Goal: Subscribe to service/newsletter

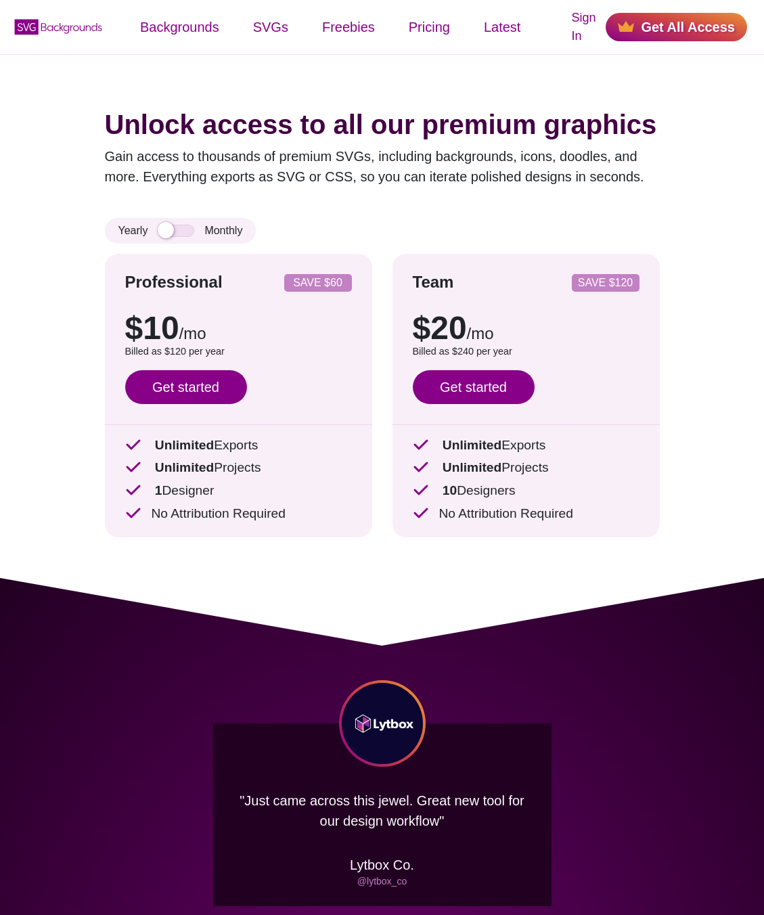
click at [180, 240] on div "Yearly Monthly" at bounding box center [181, 231] width 152 height 26
click at [177, 235] on input "checkbox" at bounding box center [176, 231] width 37 height 12
click at [175, 231] on input "checkbox" at bounding box center [176, 231] width 37 height 12
click at [175, 229] on input "checkbox" at bounding box center [176, 231] width 37 height 12
checkbox input "true"
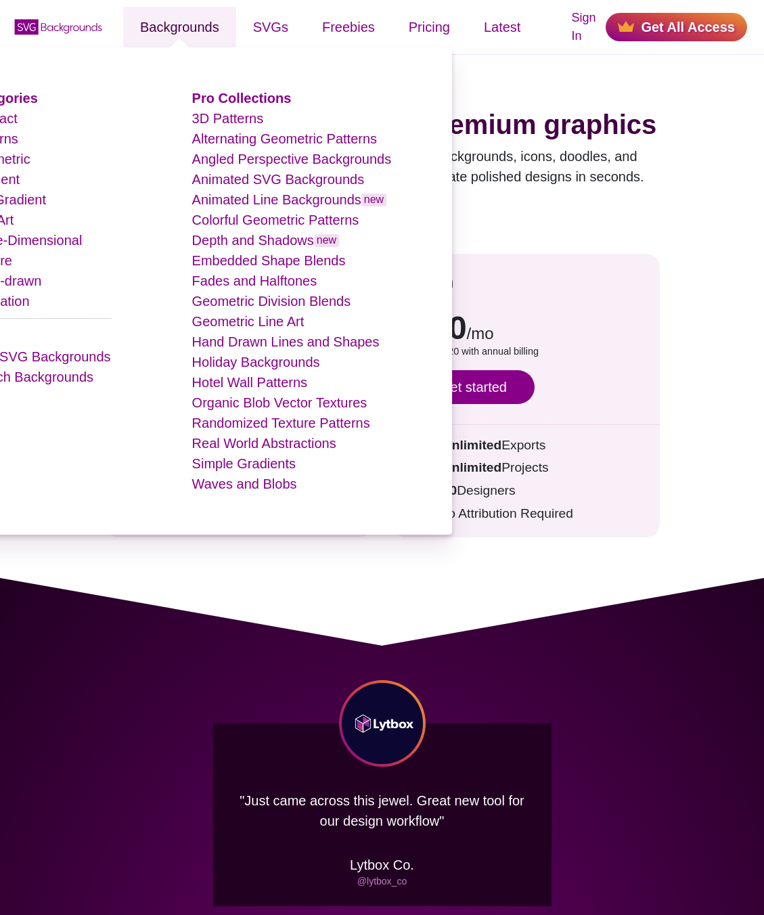
click at [206, 24] on link "Backgrounds" at bounding box center [179, 27] width 113 height 41
